Goal: Obtain resource: Download file/media

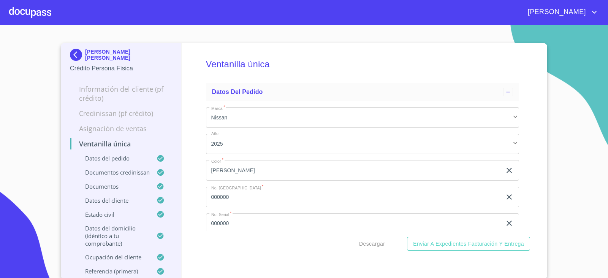
click at [71, 53] on img at bounding box center [77, 55] width 15 height 12
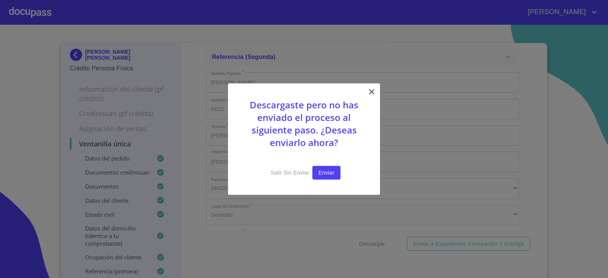
click at [326, 172] on span "Enviar" at bounding box center [326, 172] width 16 height 9
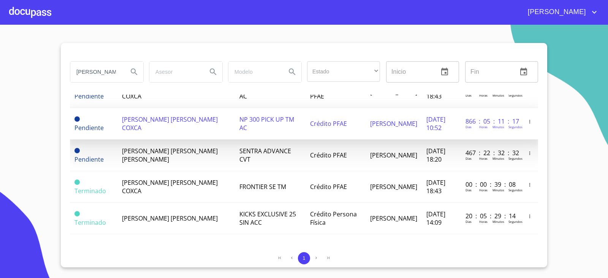
scroll to position [39, 0]
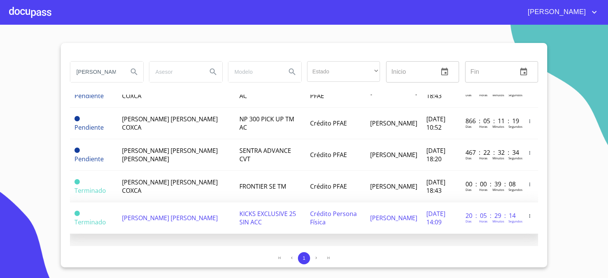
click at [172, 220] on td "EDUARDO CASTILLO MARTINEZ" at bounding box center [175, 218] width 117 height 32
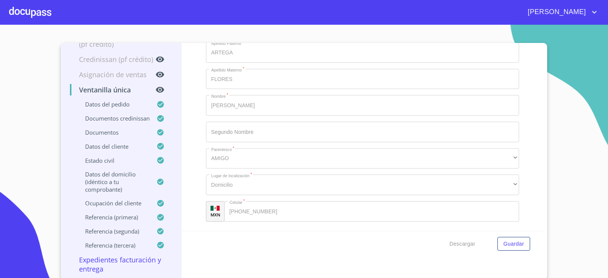
scroll to position [1, 0]
drag, startPoint x: 193, startPoint y: 183, endPoint x: 59, endPoint y: 56, distance: 184.3
click at [43, 48] on section "EDUARDO CASTILLO MARTINEZ Crédito Persona Física Información del cliente (PF cr…" at bounding box center [304, 151] width 608 height 253
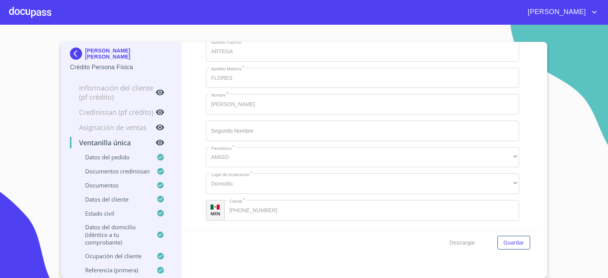
scroll to position [0, 0]
click at [76, 56] on img at bounding box center [77, 55] width 15 height 12
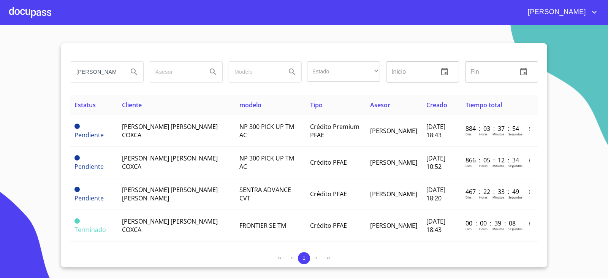
click at [109, 69] on input "EDUARDO CASTILLO" at bounding box center [96, 72] width 52 height 21
type input "ismael avila"
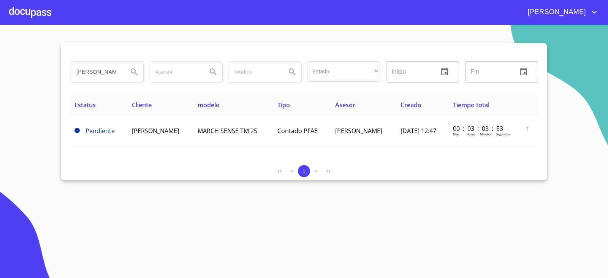
click at [24, 157] on section "ismael avila Estado ​ ​ Inicio ​ Fin ​ Estatus Cliente modelo Tipo Asesor Cread…" at bounding box center [304, 151] width 608 height 253
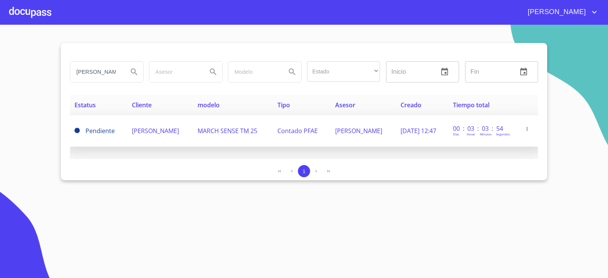
click at [145, 134] on span "ISMAEL AVILA CASTILLO" at bounding box center [155, 130] width 47 height 8
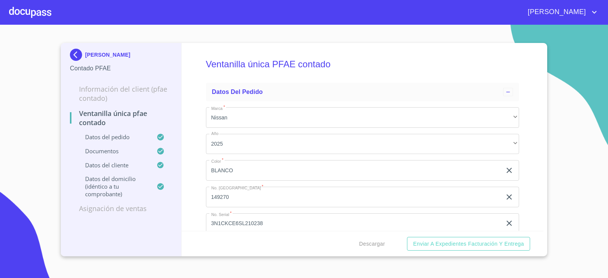
drag, startPoint x: 145, startPoint y: 134, endPoint x: 190, endPoint y: 171, distance: 57.2
click at [190, 171] on div "Ventanilla única PFAE contado Datos del pedido Marca   * Nissan ​ Año 2025 ​ Co…" at bounding box center [363, 137] width 362 height 188
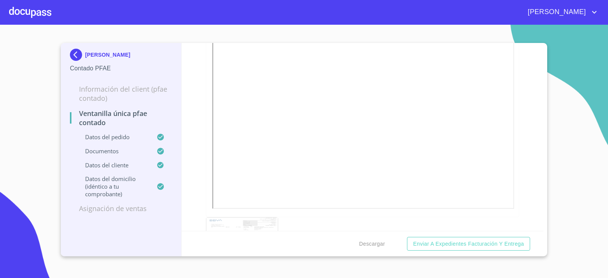
scroll to position [532, 0]
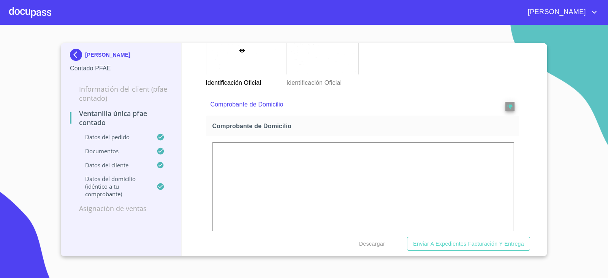
drag, startPoint x: 195, startPoint y: 158, endPoint x: 191, endPoint y: 163, distance: 6.3
click at [191, 163] on div "Ventanilla única PFAE contado Datos del pedido Marca   * Nissan ​ Año 2025 ​ Co…" at bounding box center [363, 137] width 362 height 188
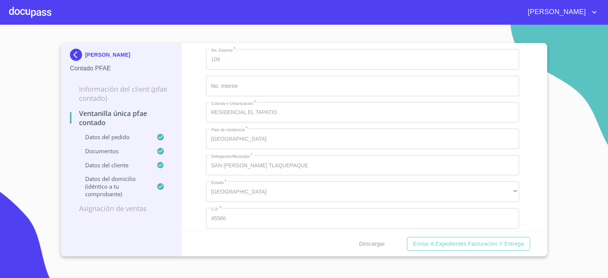
scroll to position [2046, 0]
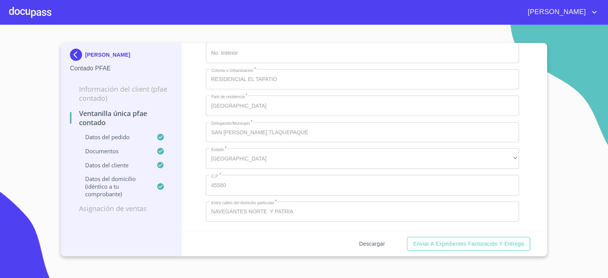
click at [371, 248] on button "Descargar" at bounding box center [372, 244] width 32 height 14
click at [82, 57] on img at bounding box center [77, 55] width 15 height 12
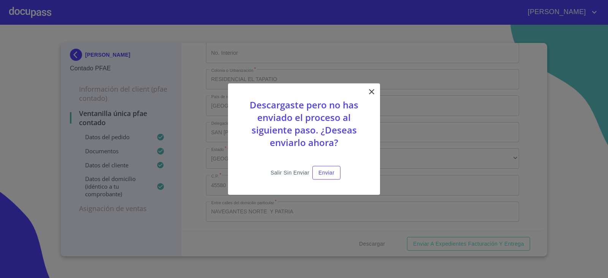
click at [292, 173] on span "Salir sin enviar" at bounding box center [289, 172] width 39 height 9
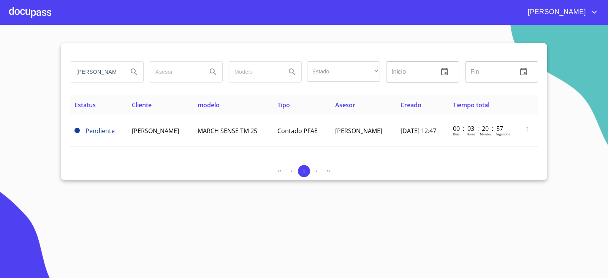
click at [92, 212] on section "ismael avila Estado ​ ​ Inicio ​ Fin ​ Estatus Cliente modelo Tipo Asesor Cread…" at bounding box center [304, 151] width 608 height 253
click at [107, 76] on input "ismael avila" at bounding box center [96, 72] width 52 height 21
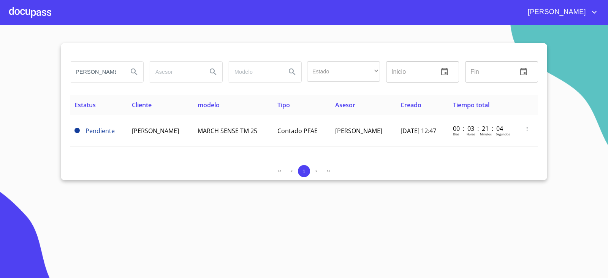
type input "patricia vazquez"
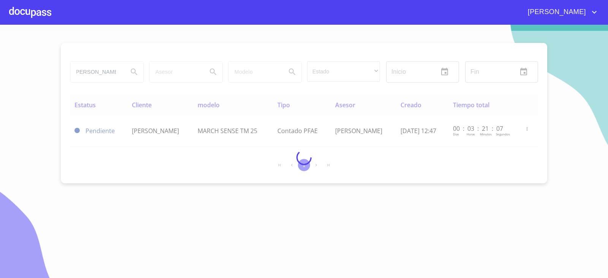
scroll to position [0, 0]
drag, startPoint x: 231, startPoint y: 145, endPoint x: 226, endPoint y: 140, distance: 7.0
drag, startPoint x: 226, startPoint y: 140, endPoint x: 170, endPoint y: 149, distance: 56.9
click at [170, 149] on div at bounding box center [304, 157] width 608 height 253
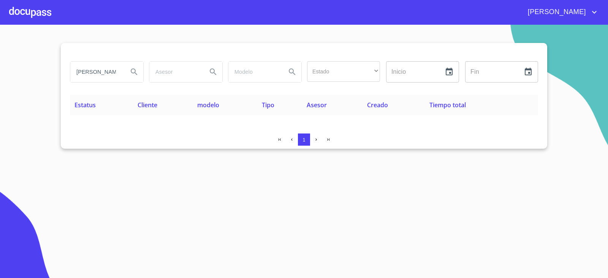
drag, startPoint x: 110, startPoint y: 73, endPoint x: 0, endPoint y: 75, distance: 109.8
click at [0, 75] on section "patricia vazquez Estado ​ ​ Inicio ​ Fin ​ Estatus Cliente modelo Tipo Asesor C…" at bounding box center [304, 151] width 608 height 253
type input "vazquez andrade"
click at [98, 79] on input "vazquez andrade" at bounding box center [96, 72] width 52 height 21
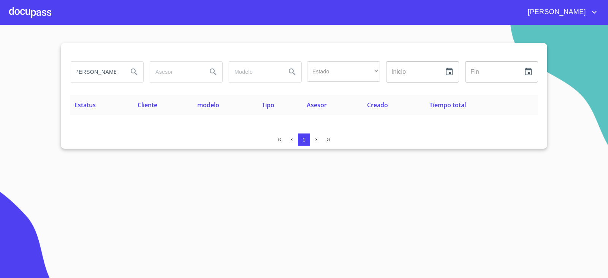
scroll to position [0, 0]
click at [95, 173] on section "vazquez andrade Estado ​ ​ Inicio ​ Fin ​ Estatus Cliente modelo Tipo Asesor Cr…" at bounding box center [304, 151] width 608 height 253
click at [87, 73] on input "vazquez andrade" at bounding box center [96, 72] width 52 height 21
click at [88, 73] on input "vazquez andrade" at bounding box center [96, 72] width 52 height 21
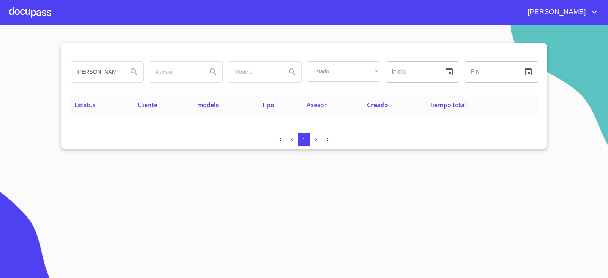
click at [88, 73] on input "vazquez andrade" at bounding box center [96, 72] width 52 height 21
type input "natalia elizabeth"
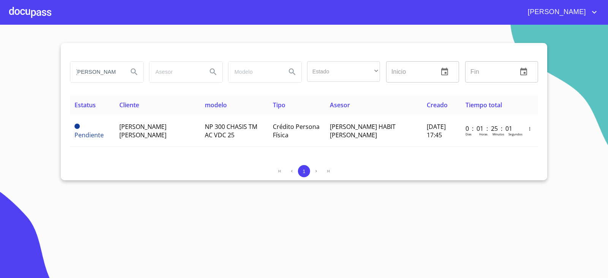
scroll to position [0, 0]
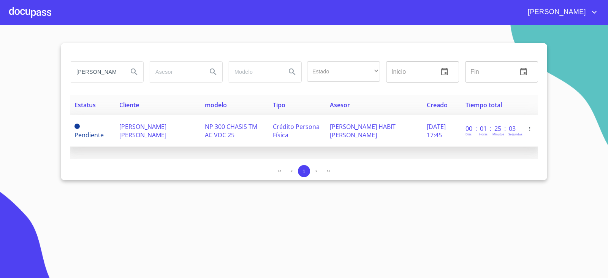
click at [139, 131] on span "NATALIA ELIZABETH SALAZAR FLORES" at bounding box center [142, 130] width 47 height 17
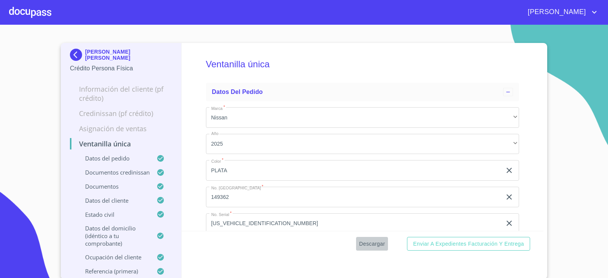
click at [373, 241] on span "Descargar" at bounding box center [372, 243] width 26 height 9
click at [78, 58] on img at bounding box center [77, 55] width 15 height 12
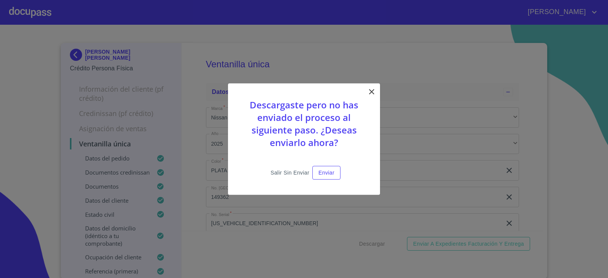
click at [302, 174] on span "Salir sin enviar" at bounding box center [289, 172] width 39 height 9
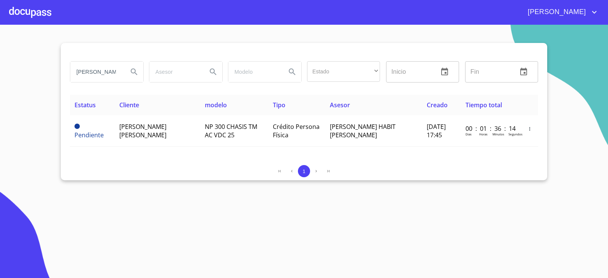
click at [102, 74] on input "natalia elizabeth" at bounding box center [96, 72] width 52 height 21
type input "PATRICIA VAZQUEZ"
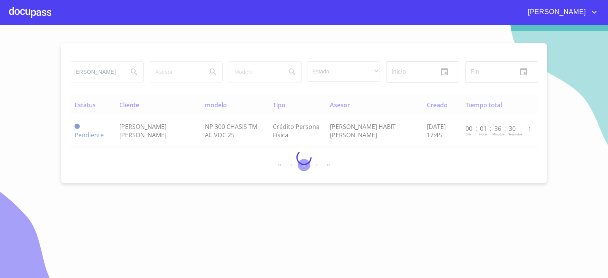
scroll to position [0, 0]
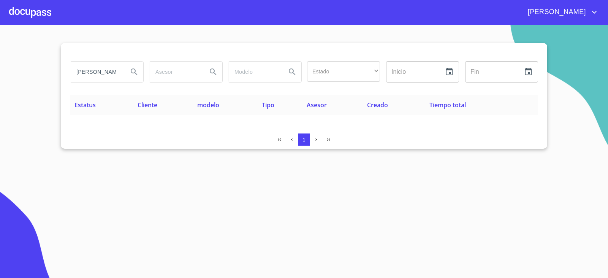
click at [119, 166] on section "PATRICIA VAZQUEZ Estado ​ ​ Inicio ​ Fin ​ Estatus Cliente modelo Tipo Asesor C…" at bounding box center [304, 151] width 608 height 253
drag, startPoint x: 114, startPoint y: 73, endPoint x: 60, endPoint y: 71, distance: 54.0
click at [60, 71] on section "PATRICIA VAZQUEZ Estado ​ ​ Inicio ​ Fin ​ Estatus Cliente modelo Tipo Asesor C…" at bounding box center [304, 151] width 608 height 253
click at [100, 81] on input "PATRICIA VAZQUEZ" at bounding box center [96, 72] width 52 height 21
click at [100, 74] on input "PATRICIA VAZQUEZ" at bounding box center [96, 72] width 52 height 21
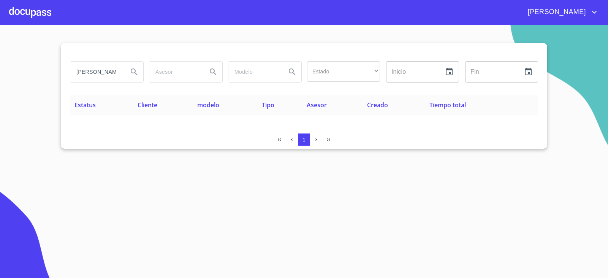
scroll to position [0, 13]
drag, startPoint x: 107, startPoint y: 78, endPoint x: 154, endPoint y: 81, distance: 46.4
click at [154, 81] on div "PATRICIA VAZQUEZ Estado ​ ​ Inicio ​ Fin ​" at bounding box center [304, 71] width 474 height 27
click at [81, 77] on input "PATRICIA VAZQUEZ" at bounding box center [96, 72] width 52 height 21
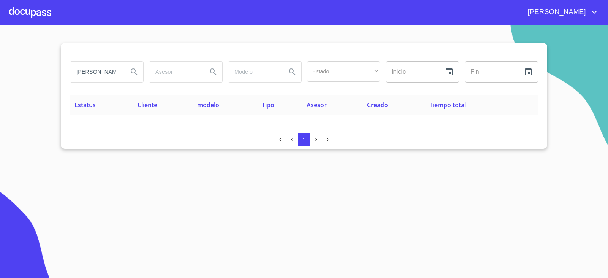
drag, startPoint x: 82, startPoint y: 79, endPoint x: 9, endPoint y: 81, distance: 73.7
click at [9, 80] on section "PATRICIA VAZQUEZ Estado ​ ​ Inicio ​ Fin ​ Estatus Cliente modelo Tipo Asesor C…" at bounding box center [304, 151] width 608 height 253
click at [92, 75] on input "PATRICIA VAZQUEZ" at bounding box center [96, 72] width 52 height 21
click at [67, 71] on div "PATRICIA VAZQUEZ" at bounding box center [106, 71] width 79 height 27
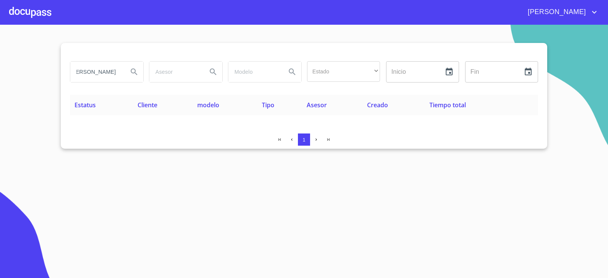
drag, startPoint x: 75, startPoint y: 72, endPoint x: 210, endPoint y: 76, distance: 134.9
click at [208, 76] on div "PATRICIA VAZQUEZ Estado ​ ​ Inicio ​ Fin ​" at bounding box center [304, 71] width 474 height 27
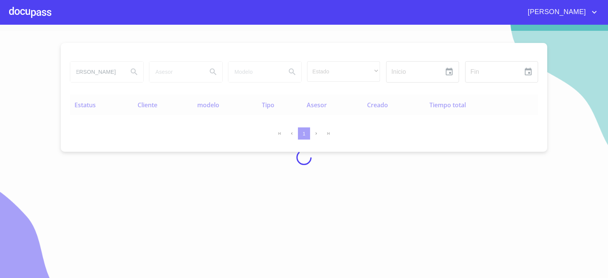
scroll to position [0, 0]
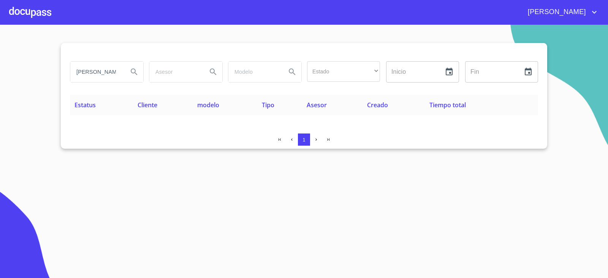
click at [108, 74] on input "VAZQUEZ ANDRADE" at bounding box center [96, 72] width 52 height 21
drag, startPoint x: 121, startPoint y: 75, endPoint x: 26, endPoint y: 79, distance: 94.7
click at [26, 79] on section "JERUSALEN RODRIGUEZ Estado ​ ​ Inicio ​ Fin ​ Estatus Cliente modelo Tipo Aseso…" at bounding box center [304, 151] width 608 height 253
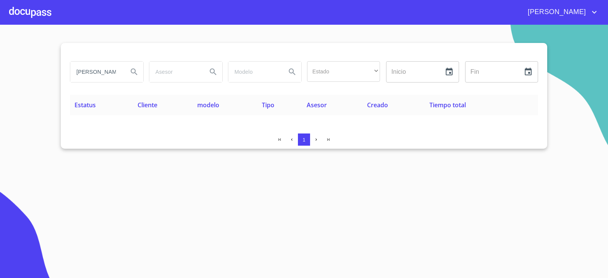
click at [111, 73] on input "JERUSALEN RODRIGUEZ" at bounding box center [96, 72] width 52 height 21
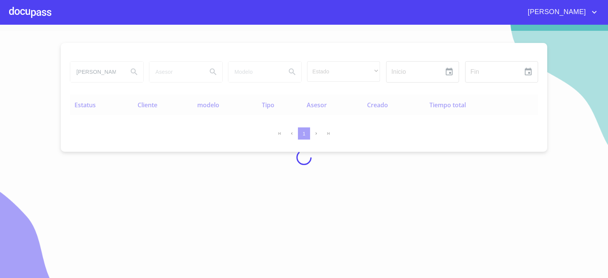
click at [114, 174] on div at bounding box center [304, 157] width 608 height 253
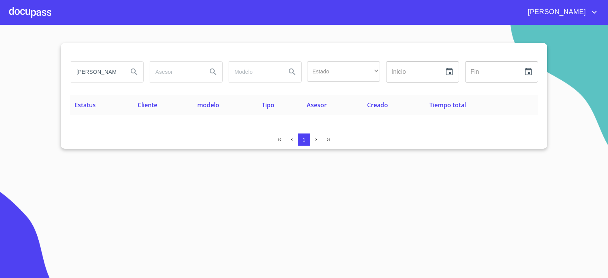
drag, startPoint x: 114, startPoint y: 168, endPoint x: 35, endPoint y: 167, distance: 79.0
click at [35, 168] on section "JERUSALEM RODRIGUEZ Estado ​ ​ Inicio ​ Fin ​ Estatus Cliente modelo Tipo Aseso…" at bounding box center [304, 151] width 608 height 253
drag, startPoint x: 103, startPoint y: 74, endPoint x: 120, endPoint y: 75, distance: 16.8
click at [120, 75] on input "JERUSALEM RODRIGUEZ" at bounding box center [96, 72] width 52 height 21
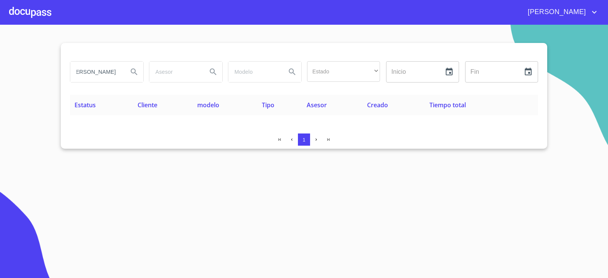
click at [90, 73] on input "JERUSALEM RODRIGUEZ" at bounding box center [96, 72] width 52 height 21
drag, startPoint x: 84, startPoint y: 73, endPoint x: 189, endPoint y: 64, distance: 105.2
click at [138, 75] on div "JERUSALEM RODRIGUEZ" at bounding box center [106, 72] width 73 height 21
type input "JERUSALEM"
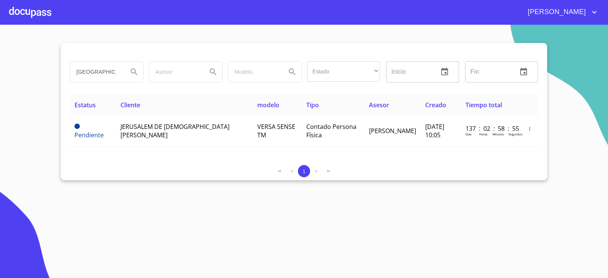
click at [572, 99] on section "JERUSALEM Estado ​ ​ Inicio ​ Fin ​ Estatus Cliente modelo Tipo Asesor Creado T…" at bounding box center [304, 151] width 608 height 253
drag, startPoint x: 114, startPoint y: 74, endPoint x: 0, endPoint y: 85, distance: 114.5
click at [69, 77] on div "JERUSALEM" at bounding box center [106, 71] width 79 height 27
type input "ramiro guerrero cardenas"
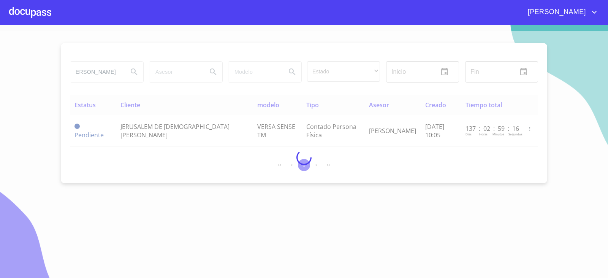
scroll to position [0, 0]
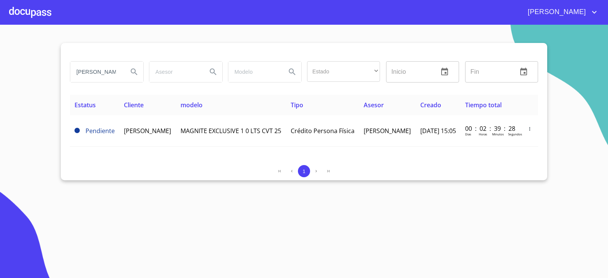
click at [206, 174] on div "1" at bounding box center [304, 171] width 468 height 12
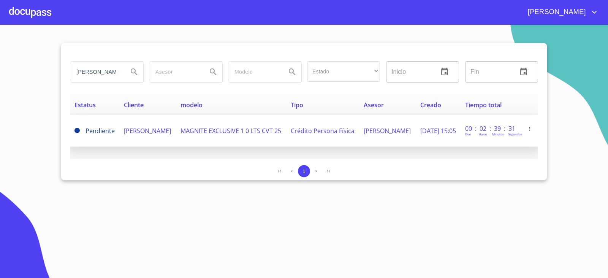
click at [143, 142] on td "RAMIRO GUERRERO CARDENAS" at bounding box center [147, 131] width 56 height 32
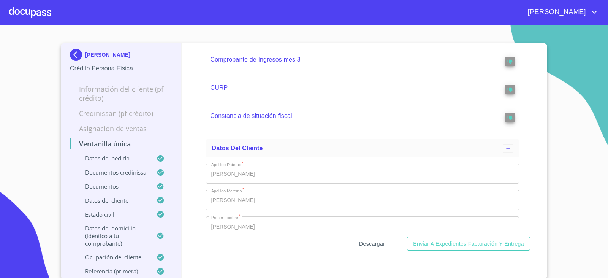
click at [363, 246] on span "Descargar" at bounding box center [372, 243] width 26 height 9
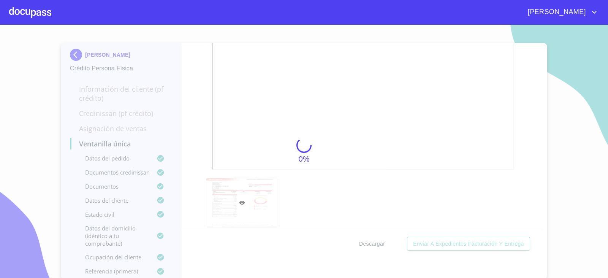
scroll to position [2147, 0]
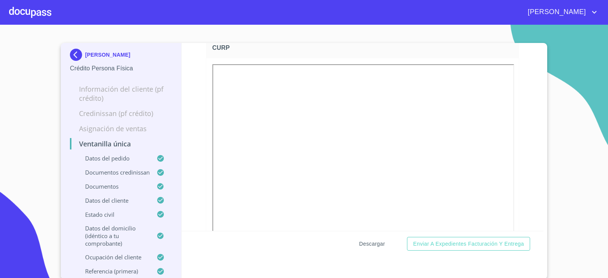
click at [370, 239] on span "Descargar" at bounding box center [372, 243] width 26 height 9
click at [70, 54] on img at bounding box center [77, 55] width 15 height 12
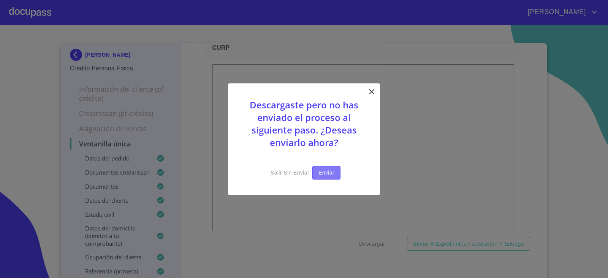
click at [334, 169] on span "Enviar" at bounding box center [326, 172] width 16 height 9
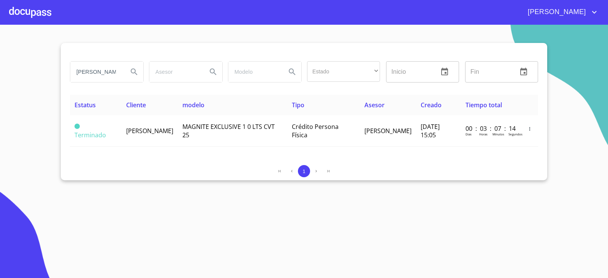
click at [98, 73] on input "ramiro guerrero cardenas" at bounding box center [96, 72] width 52 height 21
type input "JERUSALEM RO"
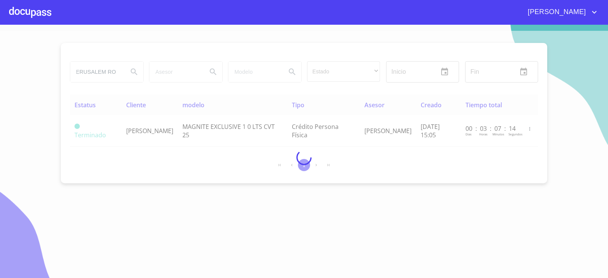
scroll to position [0, 0]
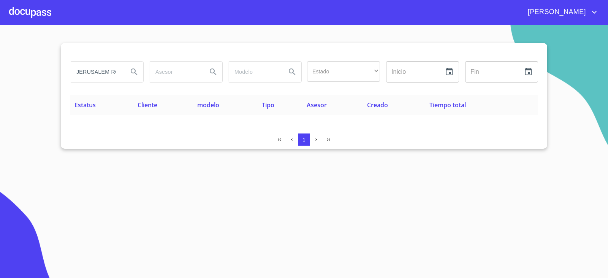
click at [71, 221] on section "JERUSALEM RO Estado ​ ​ Inicio ​ Fin ​ Estatus Cliente modelo Tipo Asesor Cread…" at bounding box center [304, 151] width 608 height 253
drag, startPoint x: 104, startPoint y: 72, endPoint x: 160, endPoint y: 70, distance: 55.5
click at [160, 70] on div "JERUSALEM RO Estado ​ ​ Inicio ​ Fin ​" at bounding box center [304, 71] width 474 height 27
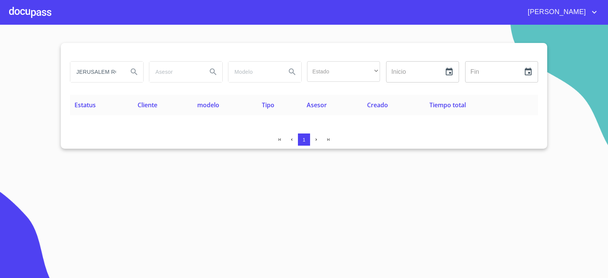
click at [114, 74] on input "JERUSALEM RO" at bounding box center [96, 72] width 52 height 21
type input "PATRICIA VAZQUEZ"
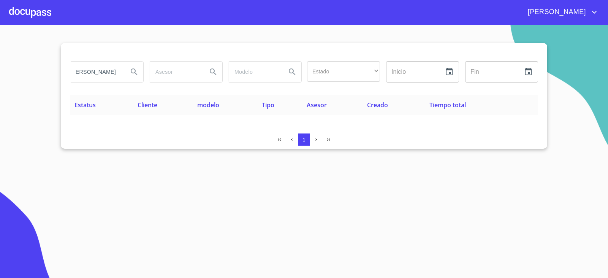
scroll to position [0, 0]
drag, startPoint x: 119, startPoint y: 72, endPoint x: 2, endPoint y: 67, distance: 117.1
click at [2, 67] on section "PATRICIA VAZQUEZ Estado ​ ​ Inicio ​ Fin ​ Estatus Cliente modelo Tipo Asesor C…" at bounding box center [304, 151] width 608 height 253
click at [108, 72] on input "PATRICIA VAZQUEZ" at bounding box center [96, 72] width 52 height 21
click at [118, 73] on input "PATRICIA VAZQUEZ" at bounding box center [96, 72] width 52 height 21
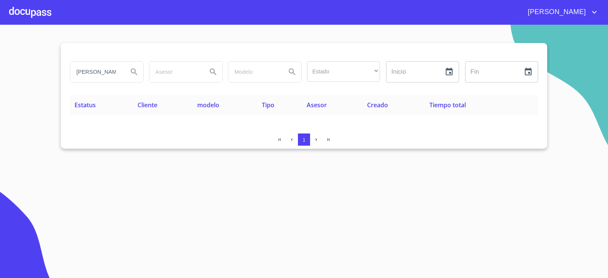
click at [118, 73] on input "PATRICIA VAZQUEZ" at bounding box center [96, 72] width 52 height 21
drag, startPoint x: 108, startPoint y: 69, endPoint x: 160, endPoint y: 52, distance: 54.3
click at [160, 52] on div "PATRICIA VAZQUEZ Estado ​ ​ Inicio ​ Fin ​ Estatus Cliente modelo Tipo Asesor C…" at bounding box center [304, 96] width 486 height 106
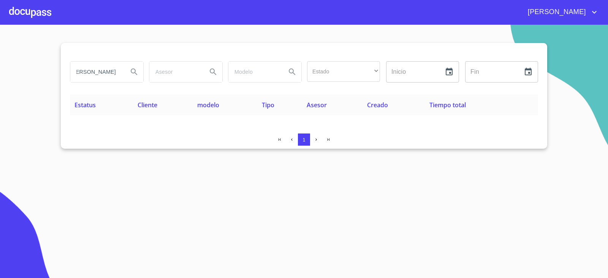
click at [18, 16] on div at bounding box center [30, 12] width 42 height 24
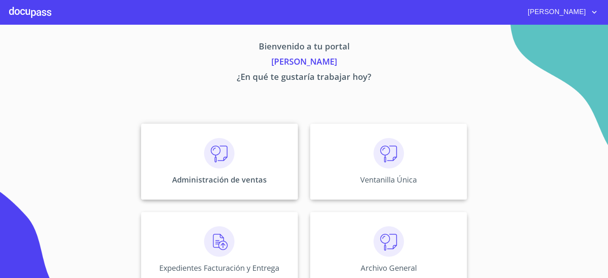
click at [236, 174] on p "Administración de ventas" at bounding box center [219, 179] width 95 height 10
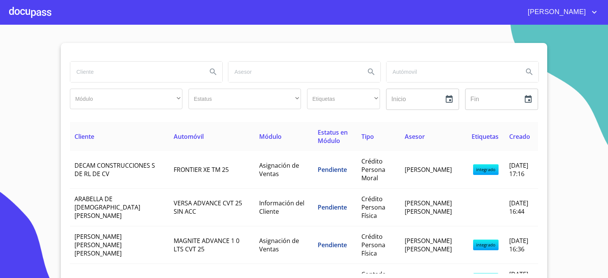
click at [133, 75] on input "search" at bounding box center [135, 72] width 131 height 21
click at [135, 67] on input "PATRICIA" at bounding box center [135, 72] width 131 height 21
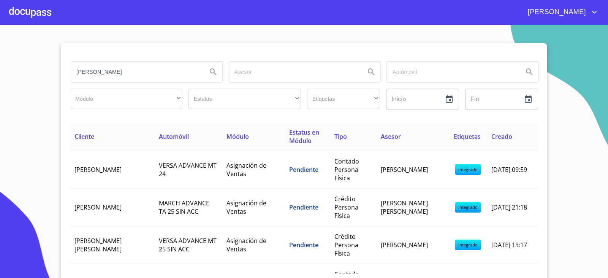
type input "PATRICIA VAZQUEZ"
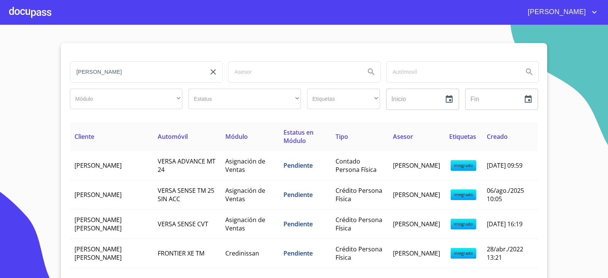
click at [38, 13] on div at bounding box center [30, 12] width 42 height 24
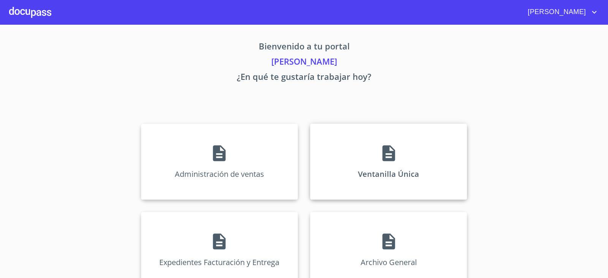
click at [344, 153] on div "Ventanilla Única" at bounding box center [388, 161] width 157 height 76
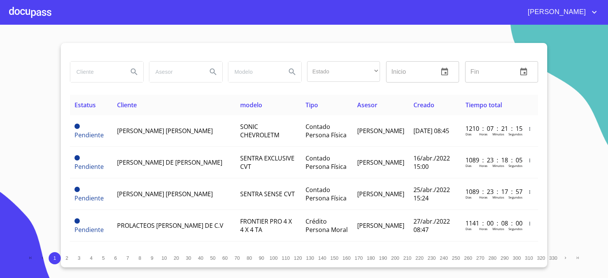
click at [43, 67] on section "Estado ​ ​ Inicio ​ Fin ​ Estatus Cliente modelo Tipo Asesor Creado Tiempo tota…" at bounding box center [304, 151] width 608 height 253
click at [88, 73] on input "search" at bounding box center [96, 72] width 52 height 21
type input "PATRICIA VAZQUEZ"
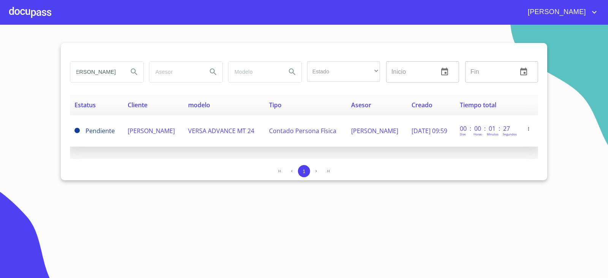
click at [152, 137] on td "PATRICIA VAZQUEZ ANDRADE" at bounding box center [153, 131] width 60 height 32
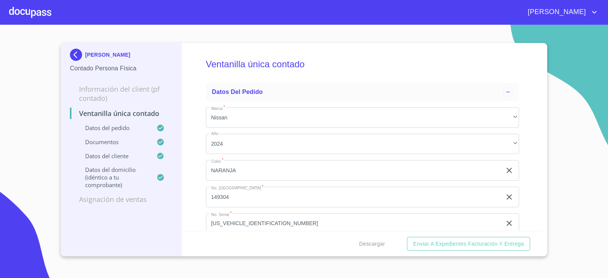
click at [76, 54] on img at bounding box center [77, 55] width 15 height 12
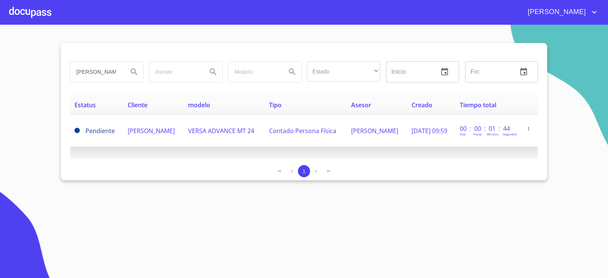
click at [168, 137] on td "PATRICIA VAZQUEZ ANDRADE" at bounding box center [153, 131] width 60 height 32
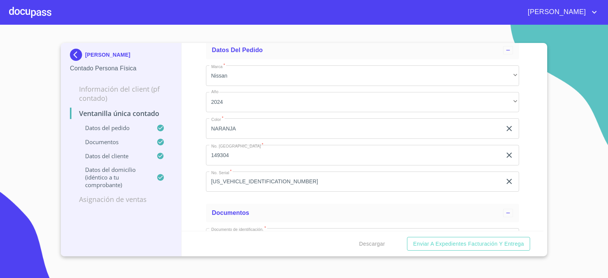
scroll to position [152, 0]
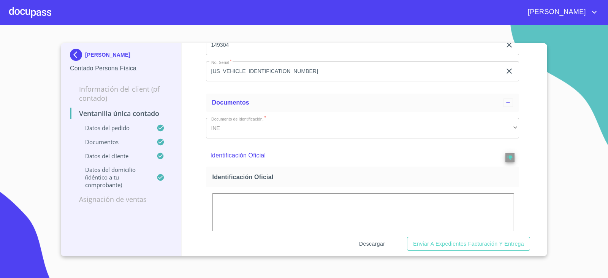
click at [373, 241] on span "Descargar" at bounding box center [372, 243] width 26 height 9
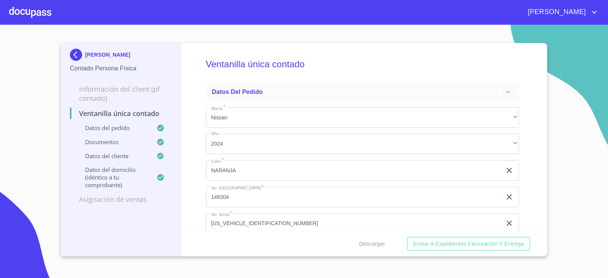
scroll to position [152, 0]
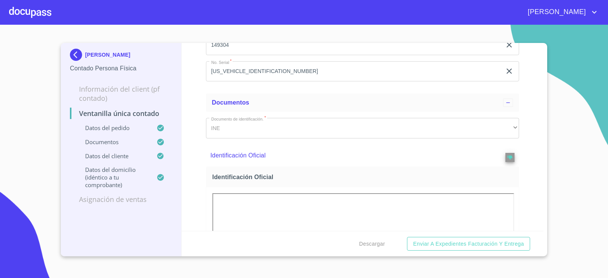
click at [76, 58] on img at bounding box center [77, 55] width 15 height 12
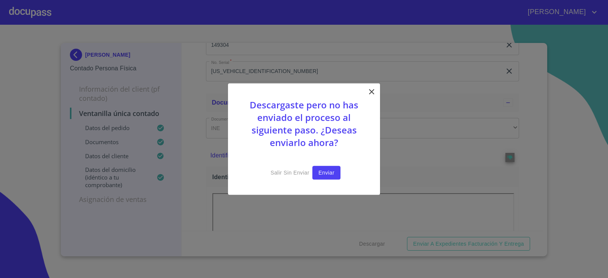
click at [325, 169] on span "Enviar" at bounding box center [326, 172] width 16 height 9
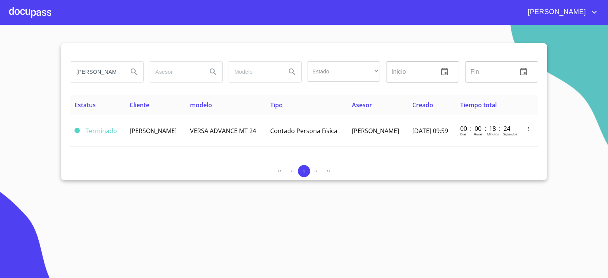
click at [89, 79] on input "[PERSON_NAME]" at bounding box center [96, 72] width 52 height 21
type input "jerusalem rodriguez"
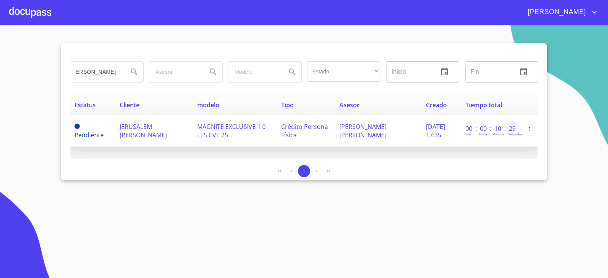
scroll to position [0, 0]
click at [159, 137] on span "JERUSALEM RODRIGUEZ URENDA" at bounding box center [143, 130] width 47 height 17
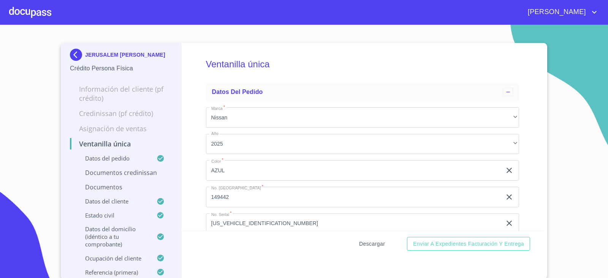
click at [371, 248] on button "Descargar" at bounding box center [372, 244] width 32 height 14
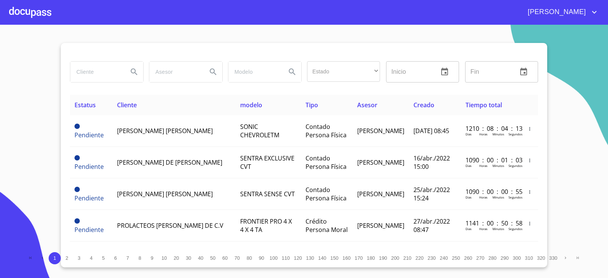
click at [87, 65] on input "search" at bounding box center [96, 72] width 52 height 21
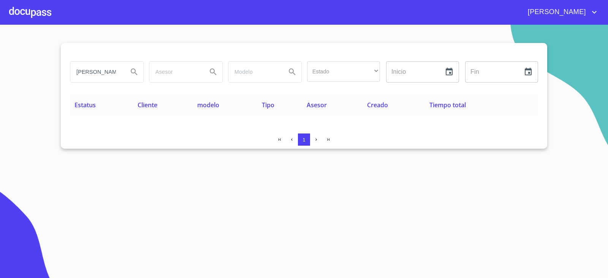
drag, startPoint x: 116, startPoint y: 73, endPoint x: 0, endPoint y: 73, distance: 115.8
click at [0, 73] on section "[PERSON_NAME] [PERSON_NAME] Estado ​ ​ Inicio ​ Fin ​ Estatus Cliente modelo Ti…" at bounding box center [304, 151] width 608 height 253
type input "[PERSON_NAME]"
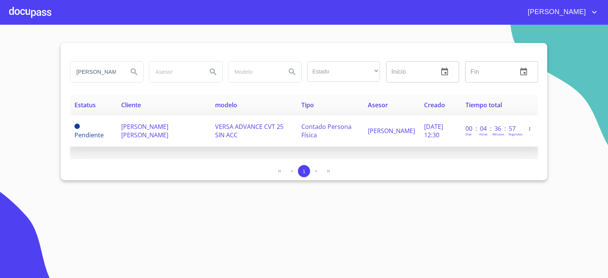
click at [149, 122] on span "[PERSON_NAME] [PERSON_NAME]" at bounding box center [144, 130] width 47 height 17
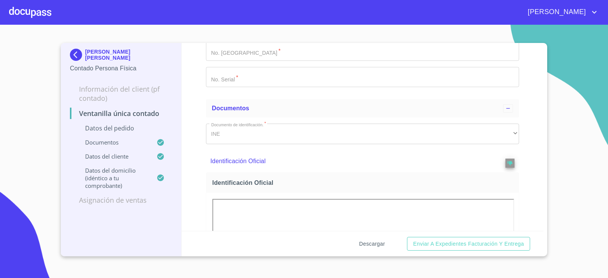
scroll to position [152, 0]
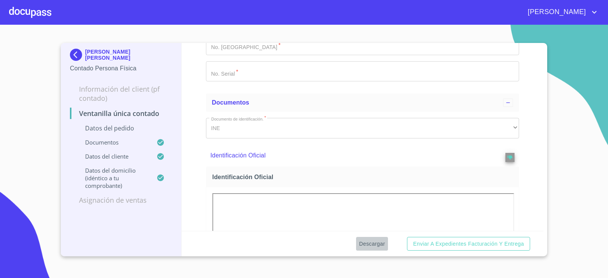
click at [374, 245] on span "Descargar" at bounding box center [372, 243] width 26 height 9
click at [78, 51] on img at bounding box center [77, 55] width 15 height 12
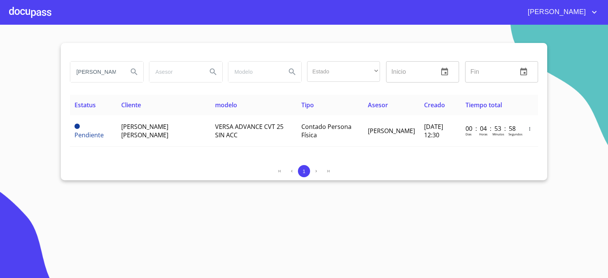
click at [197, 179] on div "1" at bounding box center [304, 172] width 468 height 15
click at [104, 77] on input "[PERSON_NAME]" at bounding box center [96, 72] width 52 height 21
type input "TIP AUTO"
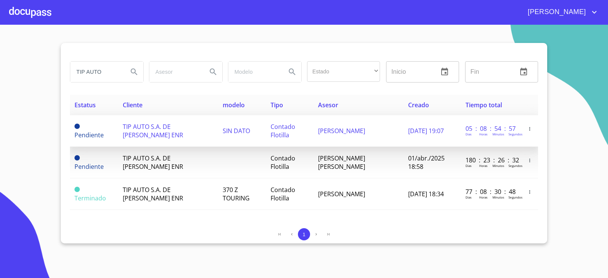
click at [182, 128] on span "TIP AUTO S.A. DE [PERSON_NAME] ENR" at bounding box center [153, 130] width 60 height 17
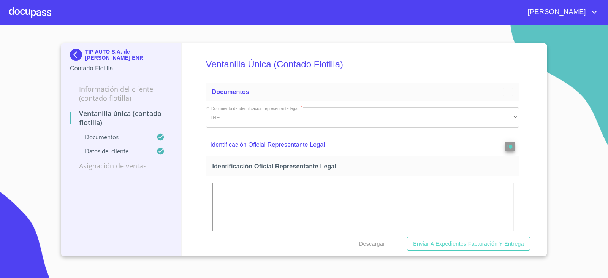
click at [180, 267] on section "TIP AUTO S.A. de C.V. SOFOM ENR Contado Flotilla Información del Cliente (Conta…" at bounding box center [304, 151] width 608 height 253
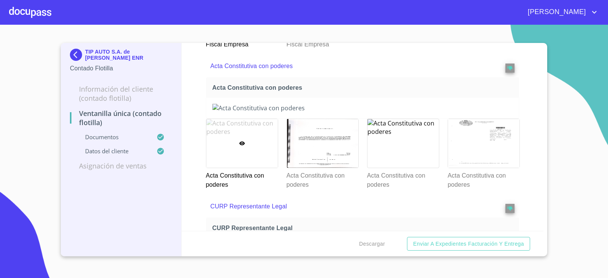
scroll to position [1063, 0]
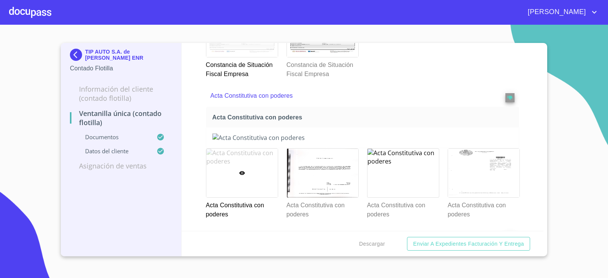
click at [248, 183] on div at bounding box center [241, 173] width 71 height 49
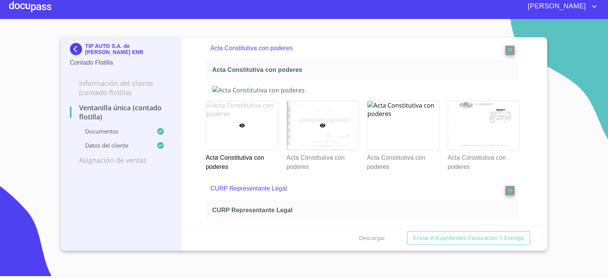
click at [327, 145] on div at bounding box center [322, 125] width 71 height 49
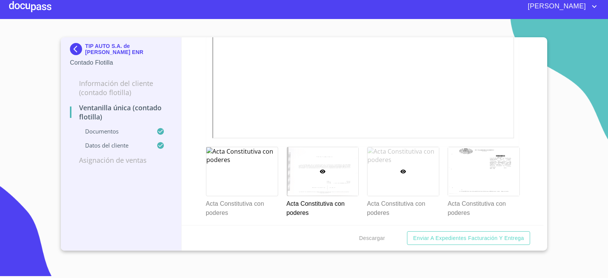
click at [406, 173] on div at bounding box center [402, 171] width 71 height 49
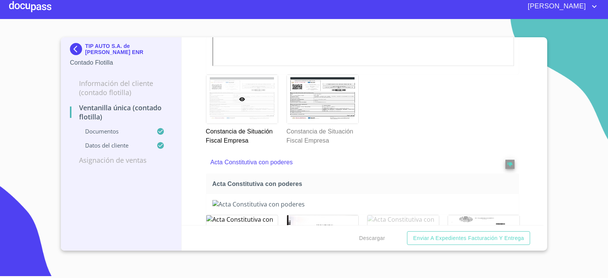
scroll to position [1105, 0]
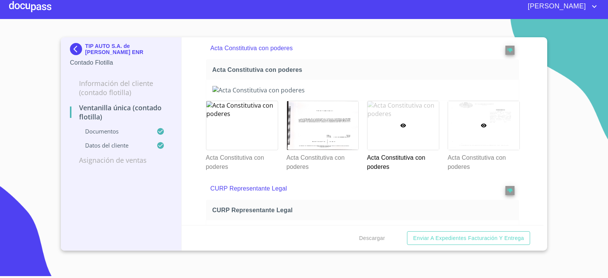
click at [484, 155] on p "Acta Constitutiva con poderes" at bounding box center [482, 160] width 71 height 21
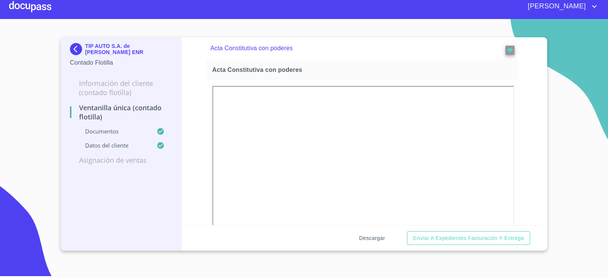
click at [375, 234] on span "Descargar" at bounding box center [372, 237] width 26 height 9
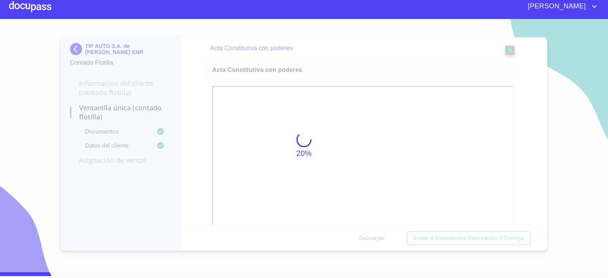
click at [204, 277] on div "Juana TIP AUTO S.A. de C.V. SOFOM ENR Contado Flotilla Información del Cliente …" at bounding box center [304, 139] width 608 height 278
click at [156, 215] on div "20%" at bounding box center [304, 145] width 608 height 253
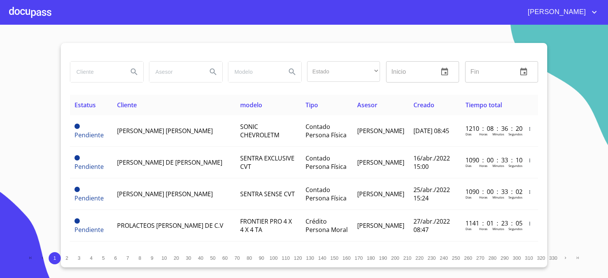
click at [120, 67] on input "search" at bounding box center [96, 72] width 52 height 21
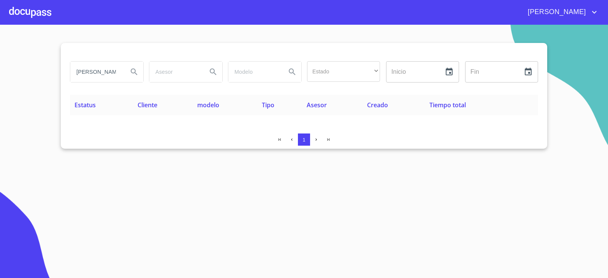
drag, startPoint x: 117, startPoint y: 74, endPoint x: 98, endPoint y: 78, distance: 19.4
click at [98, 78] on input "[PERSON_NAME]" at bounding box center [96, 72] width 52 height 21
type input "[PERSON_NAME]"
click at [601, 50] on section "[PERSON_NAME] Estado ​ ​ Inicio ​ Fin ​ Estatus Cliente modelo Tipo Asesor Crea…" at bounding box center [304, 151] width 608 height 253
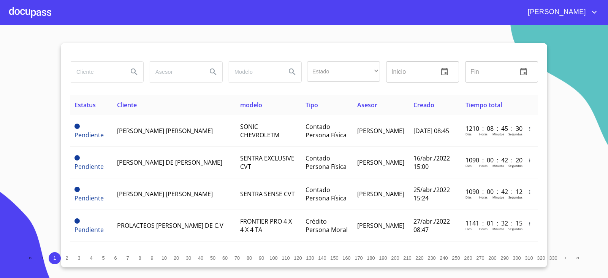
click at [3, 137] on section "Estado ​ ​ Inicio ​ Fin ​ Estatus Cliente modelo Tipo Asesor Creado Tiempo tota…" at bounding box center [304, 151] width 608 height 253
